Goal: Task Accomplishment & Management: Complete application form

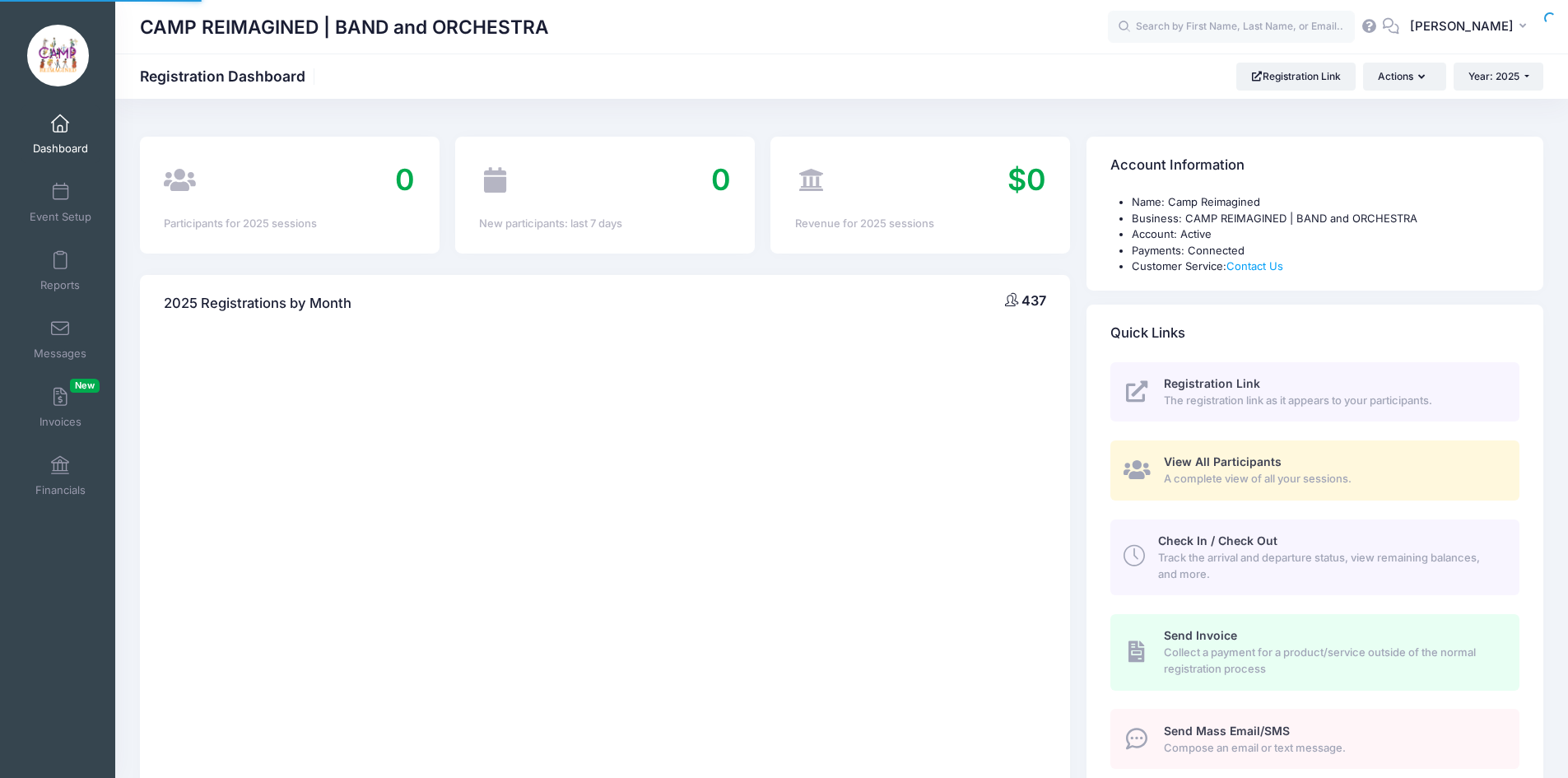
select select
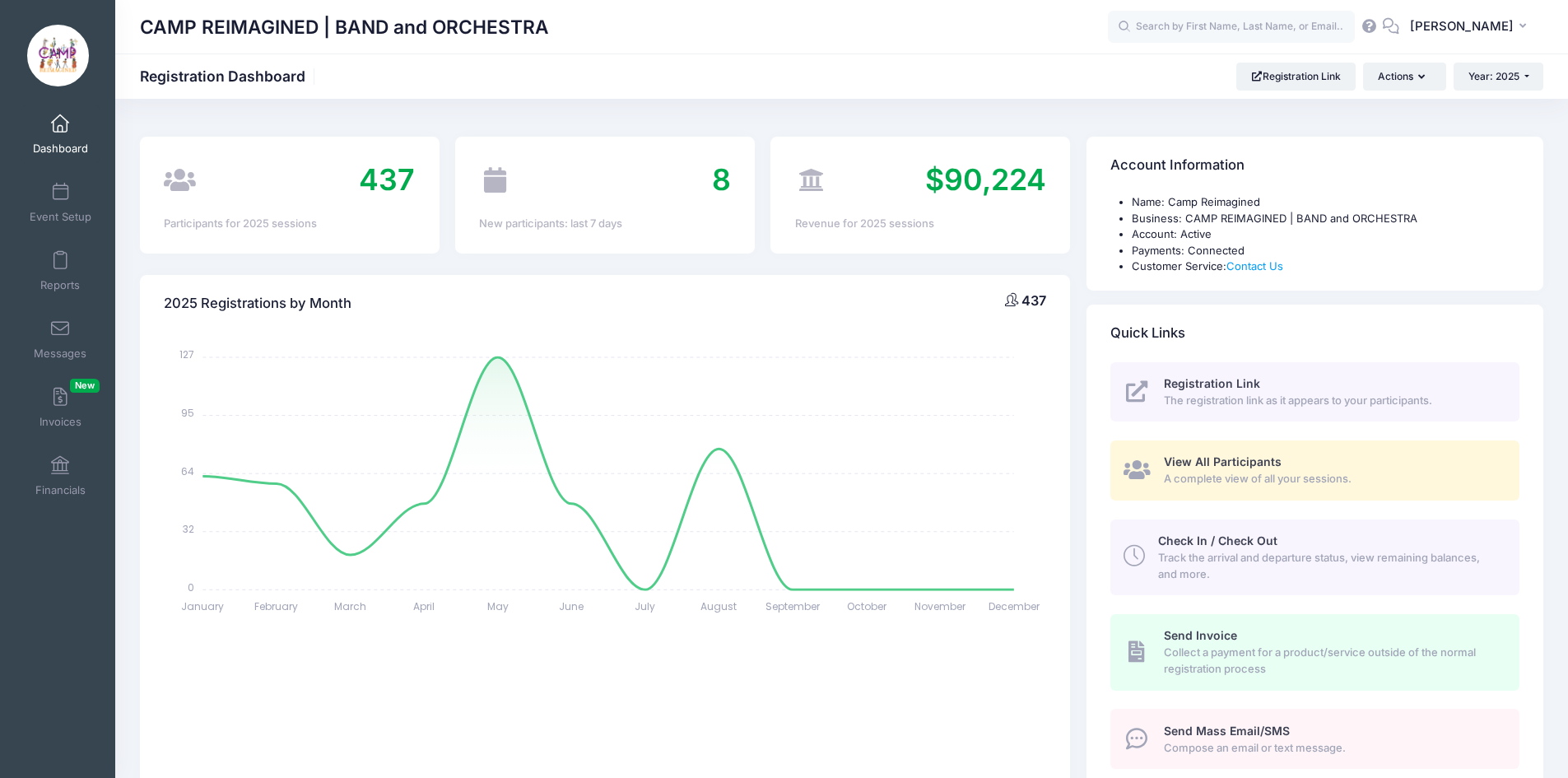
click at [1207, 378] on span "Registration Link" at bounding box center [1212, 383] width 96 height 14
